Goal: Information Seeking & Learning: Find specific fact

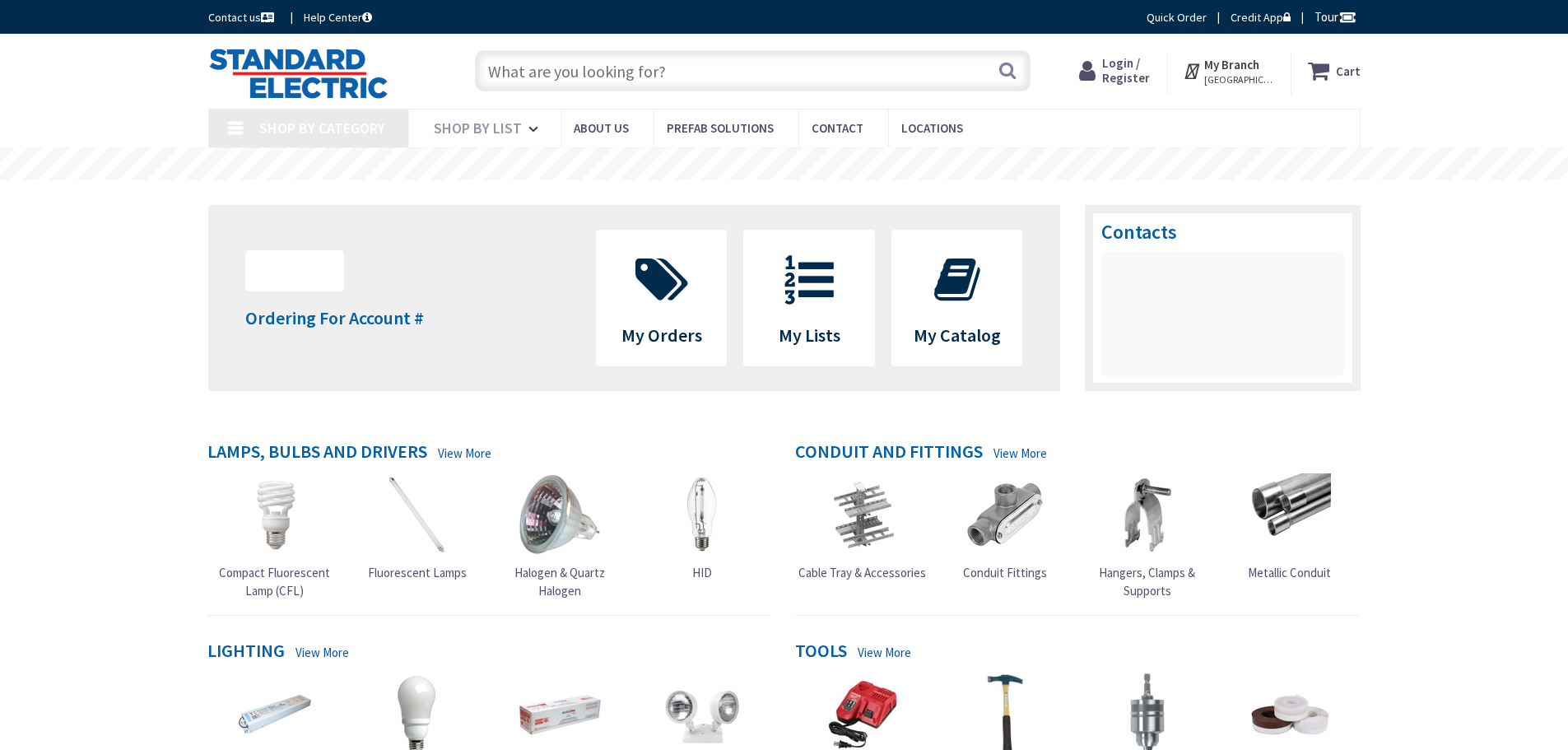
type input "[GEOGRAPHIC_DATA], [GEOGRAPHIC_DATA]"
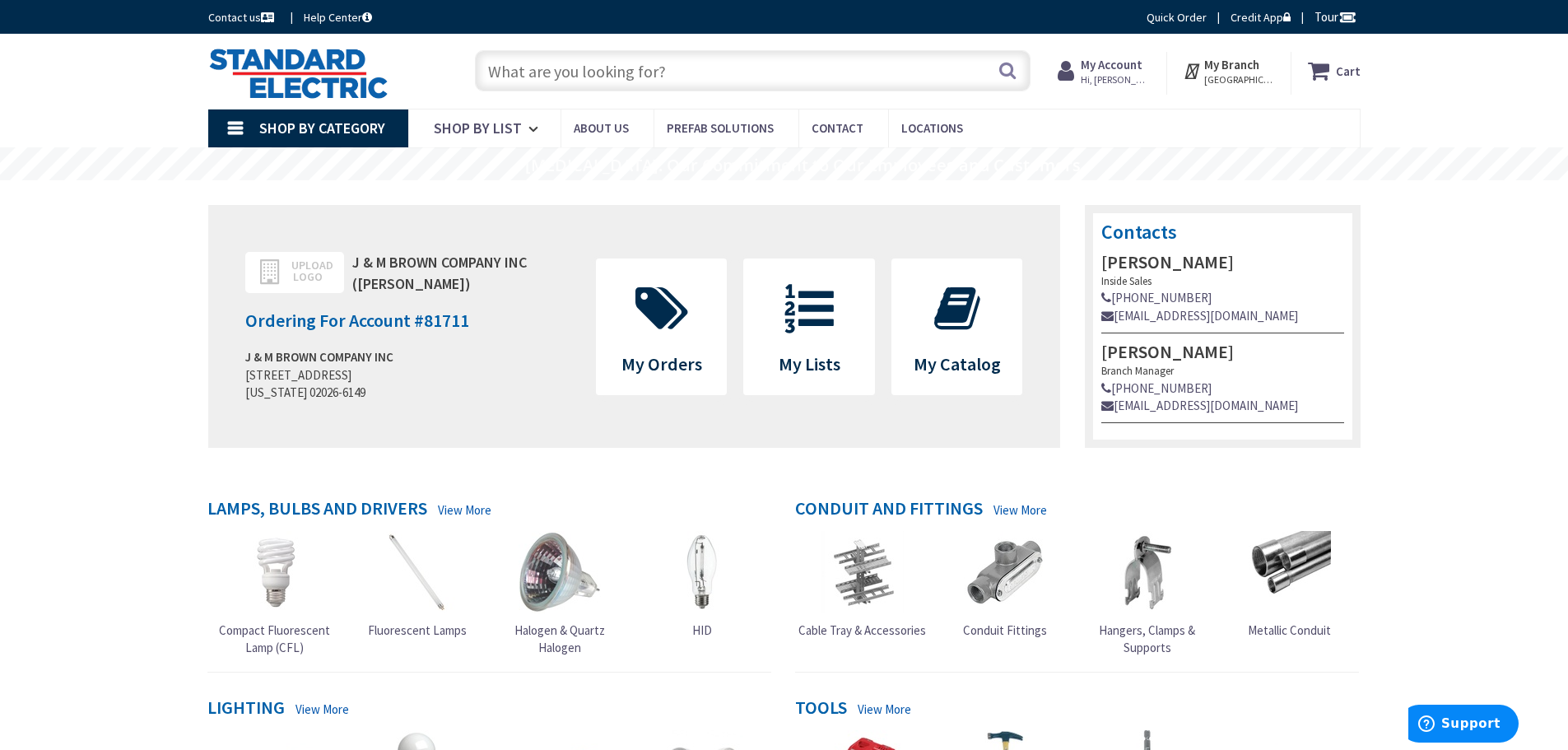
paste input "RIBD02BDC"
type input "RIBD02BDC"
click at [1009, 75] on button "Search" at bounding box center [1007, 71] width 22 height 37
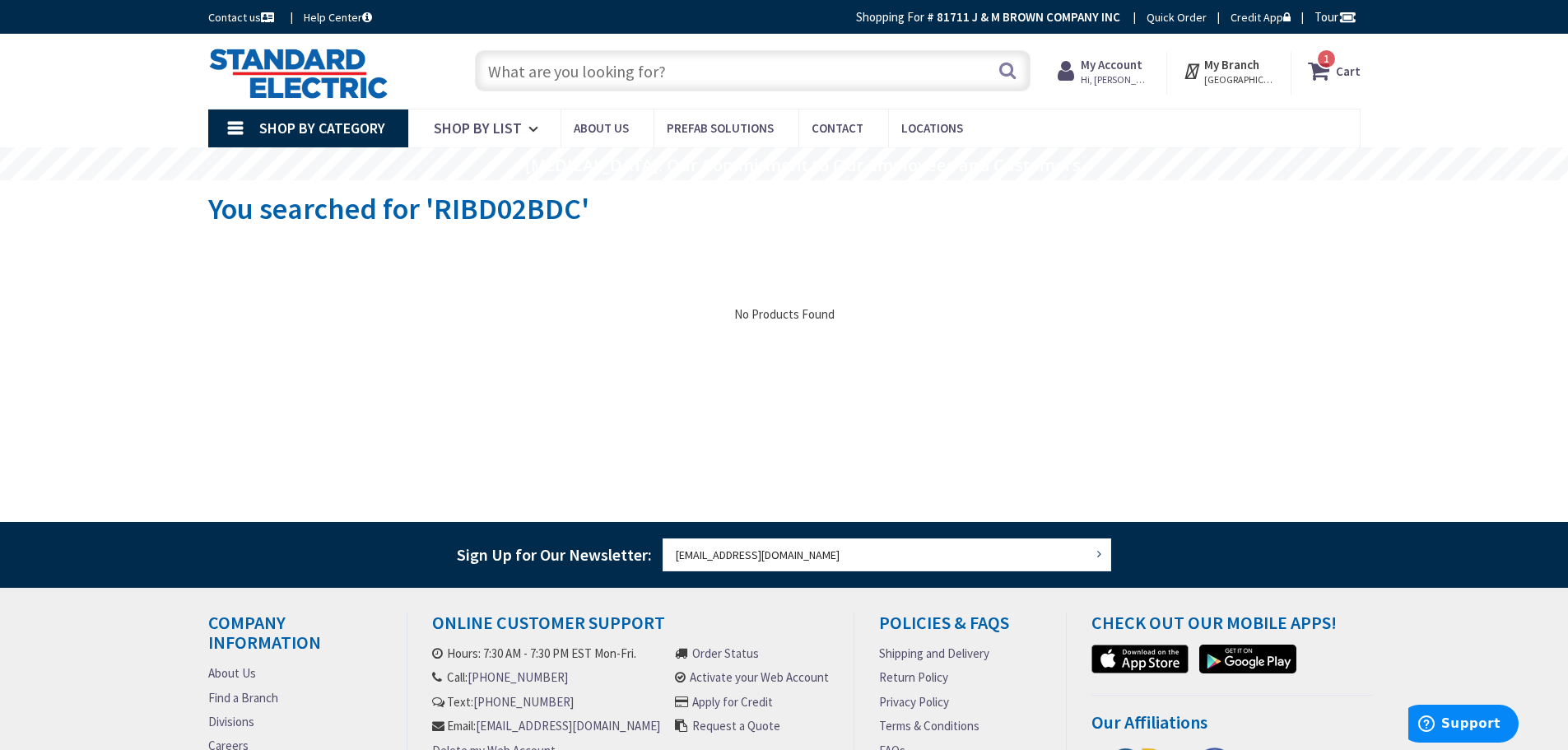
click at [579, 68] on input "text" at bounding box center [753, 71] width 556 height 41
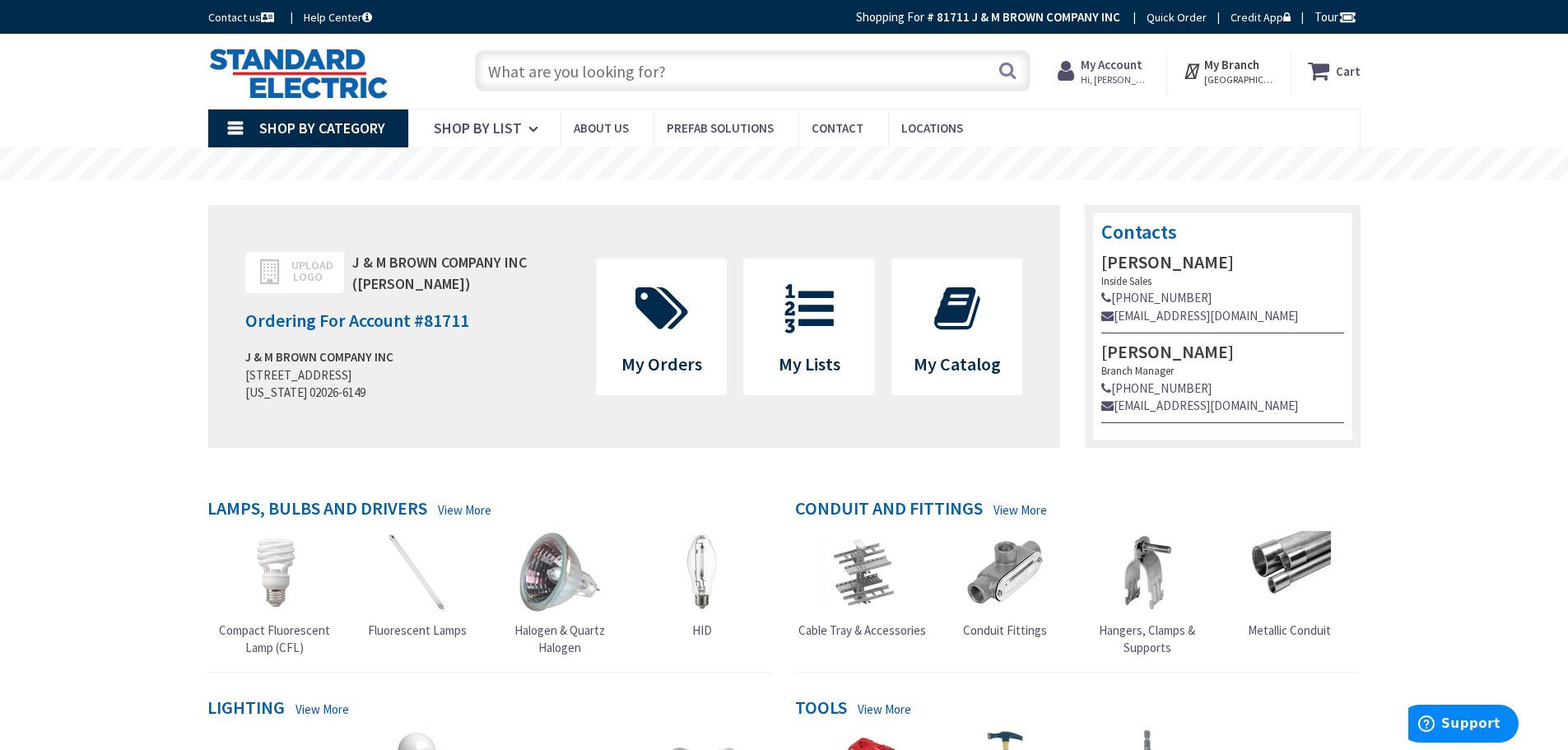
click at [643, 56] on input "text" at bounding box center [753, 71] width 556 height 41
type input "rib"
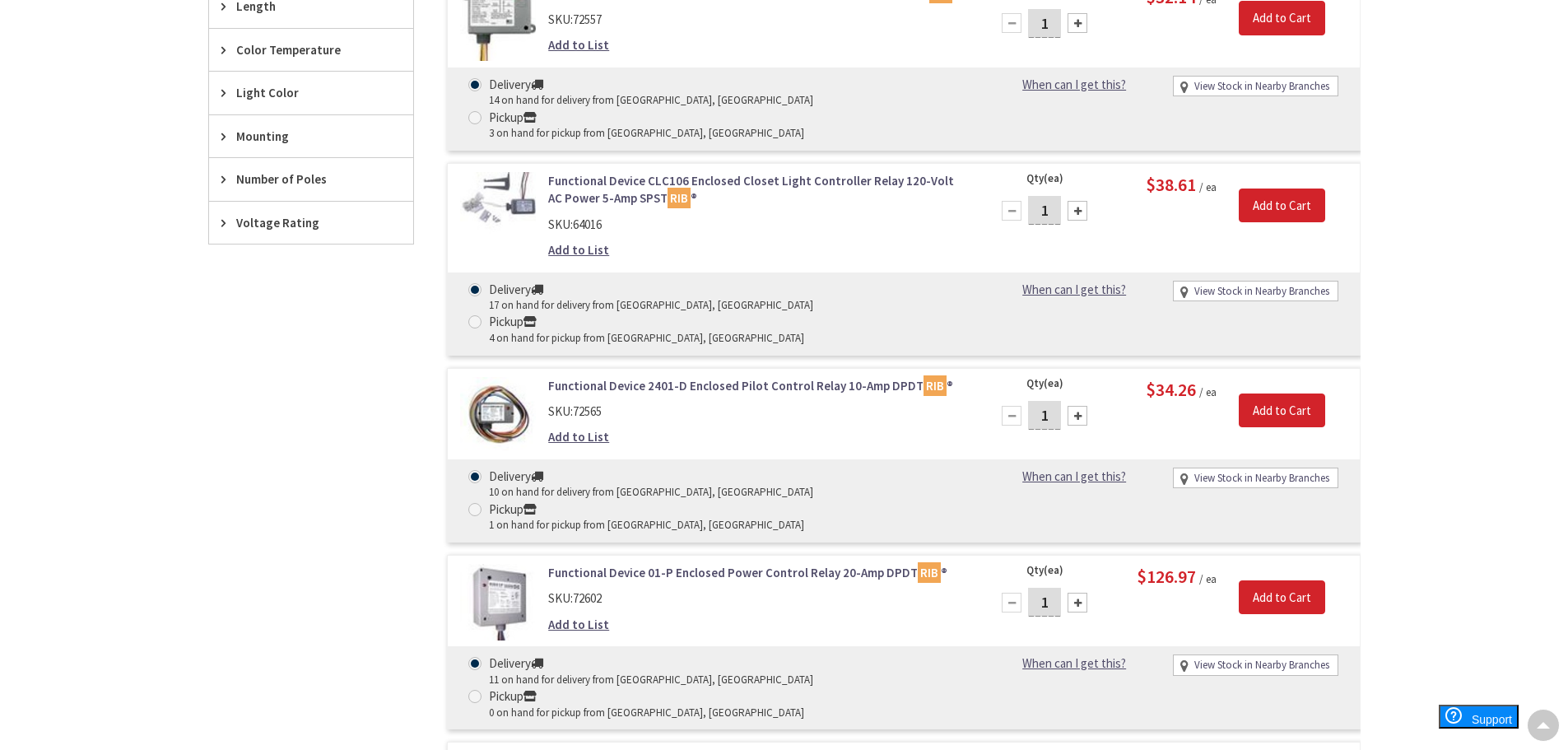
scroll to position [1156, 0]
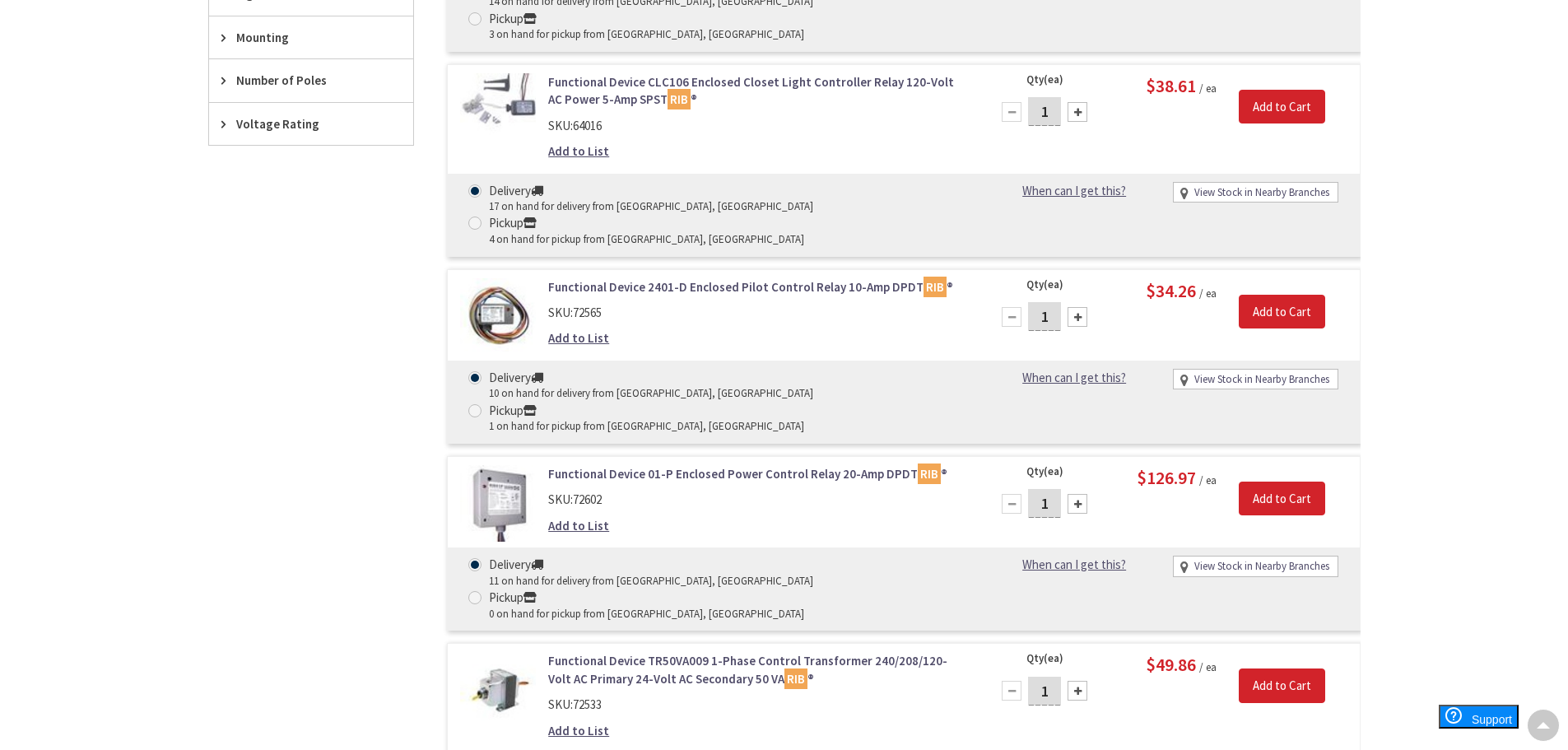
click at [859, 465] on link "Functional Device 01-P Enclosed Power Control Relay 20-Amp DPDT RIB ®" at bounding box center [757, 474] width 419 height 17
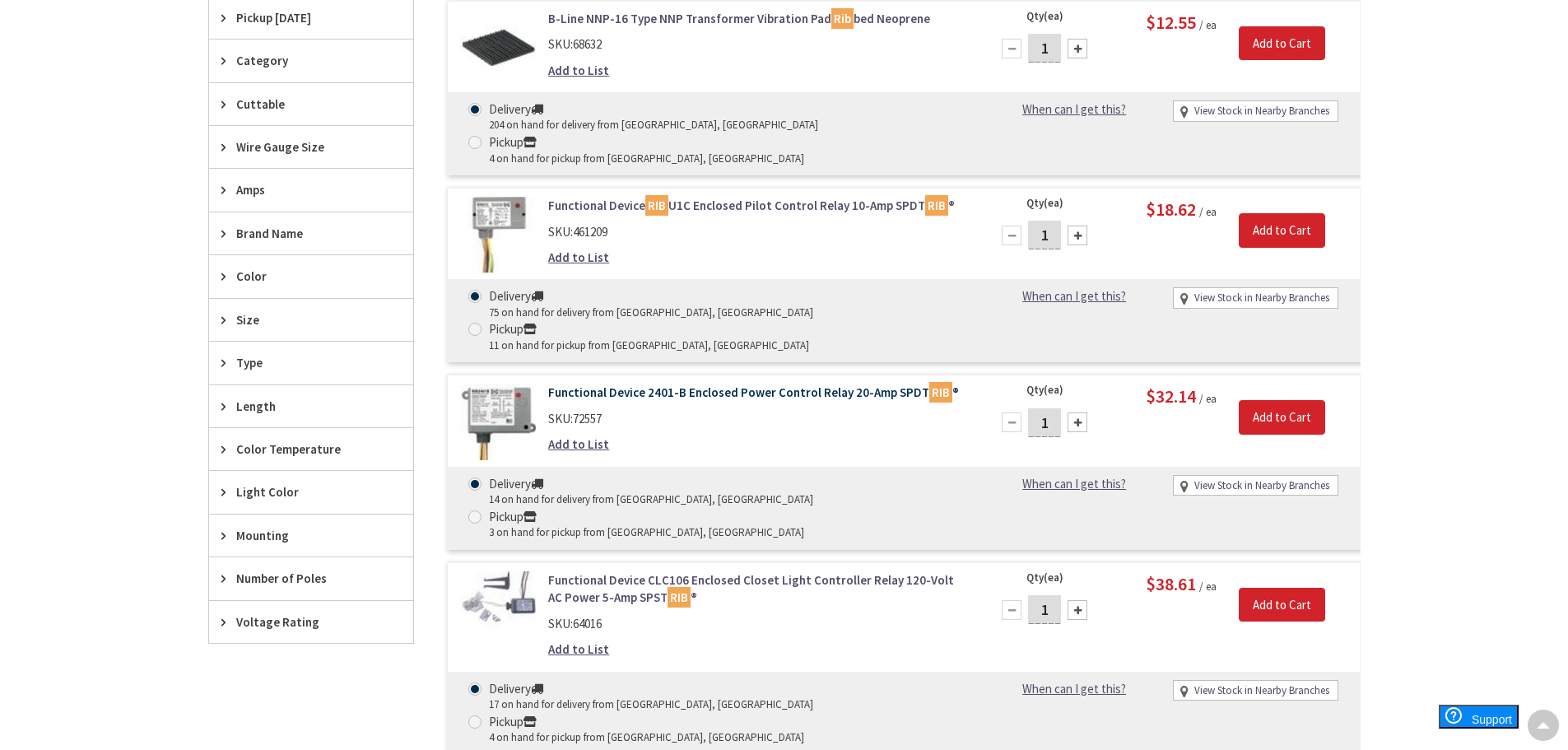
scroll to position [657, 0]
